Goal: Information Seeking & Learning: Find contact information

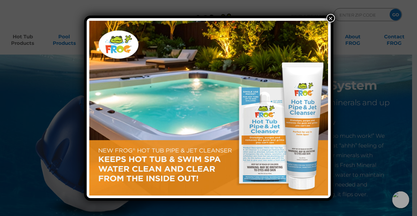
click at [328, 17] on button "×" at bounding box center [330, 18] width 8 height 8
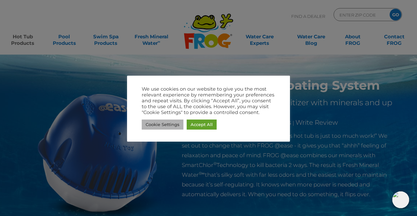
click at [169, 126] on link "Cookie Settings" at bounding box center [163, 125] width 42 height 10
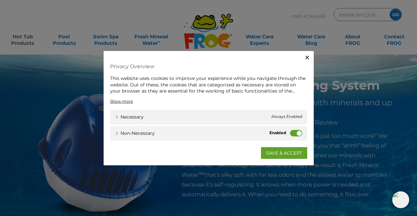
click at [291, 133] on label "Non-necessary" at bounding box center [296, 133] width 12 height 7
click at [0, 0] on input "Non-necessary" at bounding box center [0, 0] width 0 height 0
click at [284, 153] on link "SAVE & ACCEPT" at bounding box center [284, 153] width 46 height 12
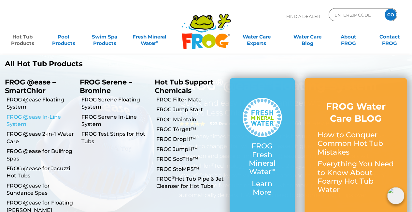
click at [17, 114] on link "FROG @ease In-Line System" at bounding box center [41, 120] width 68 height 15
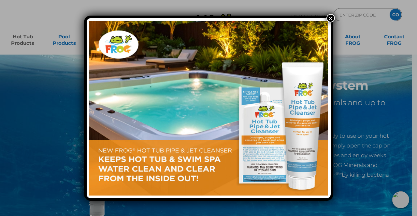
click at [328, 19] on button "×" at bounding box center [330, 18] width 8 height 8
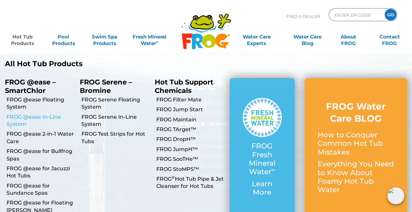
click at [27, 121] on link "FROG @ease In-Line System" at bounding box center [41, 120] width 68 height 15
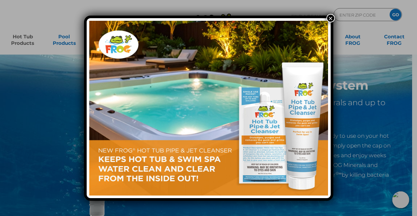
click at [331, 14] on button "×" at bounding box center [330, 18] width 8 height 8
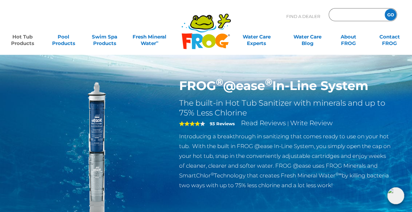
click at [344, 11] on input "Zip Code Form" at bounding box center [356, 14] width 44 height 9
type input "20689"
click at [384, 9] on input "GO" at bounding box center [390, 15] width 12 height 12
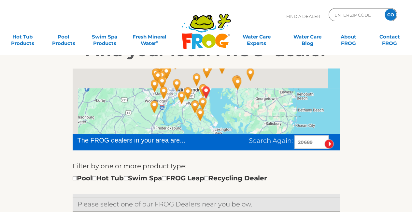
scroll to position [130, 0]
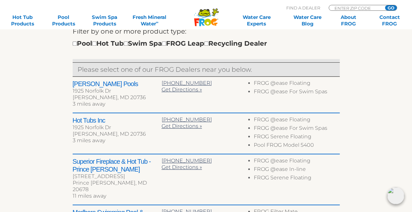
click at [400, 28] on div ".st130{clip-path:url(#SVGID_2_);fill-rule:evenodd;clip-rule:evenodd;fill:#C3CC0…" at bounding box center [206, 14] width 412 height 29
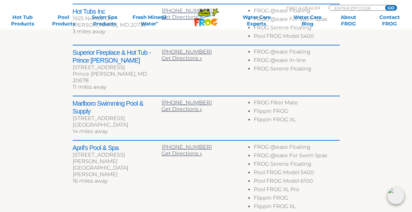
scroll to position [338, 0]
